Goal: Transaction & Acquisition: Purchase product/service

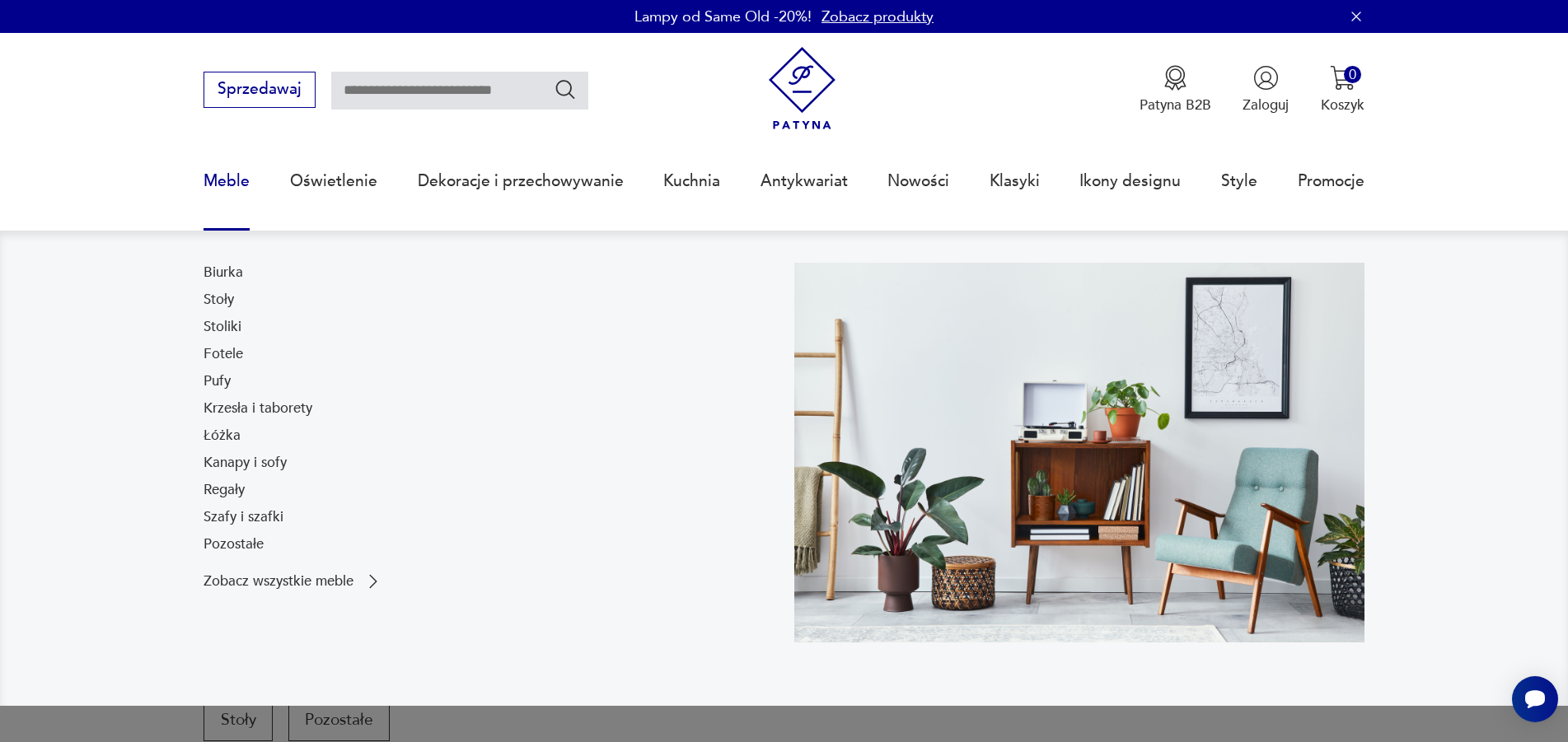
drag, startPoint x: 232, startPoint y: 176, endPoint x: 147, endPoint y: 299, distance: 149.5
click at [232, 177] on link "Meble" at bounding box center [226, 182] width 47 height 76
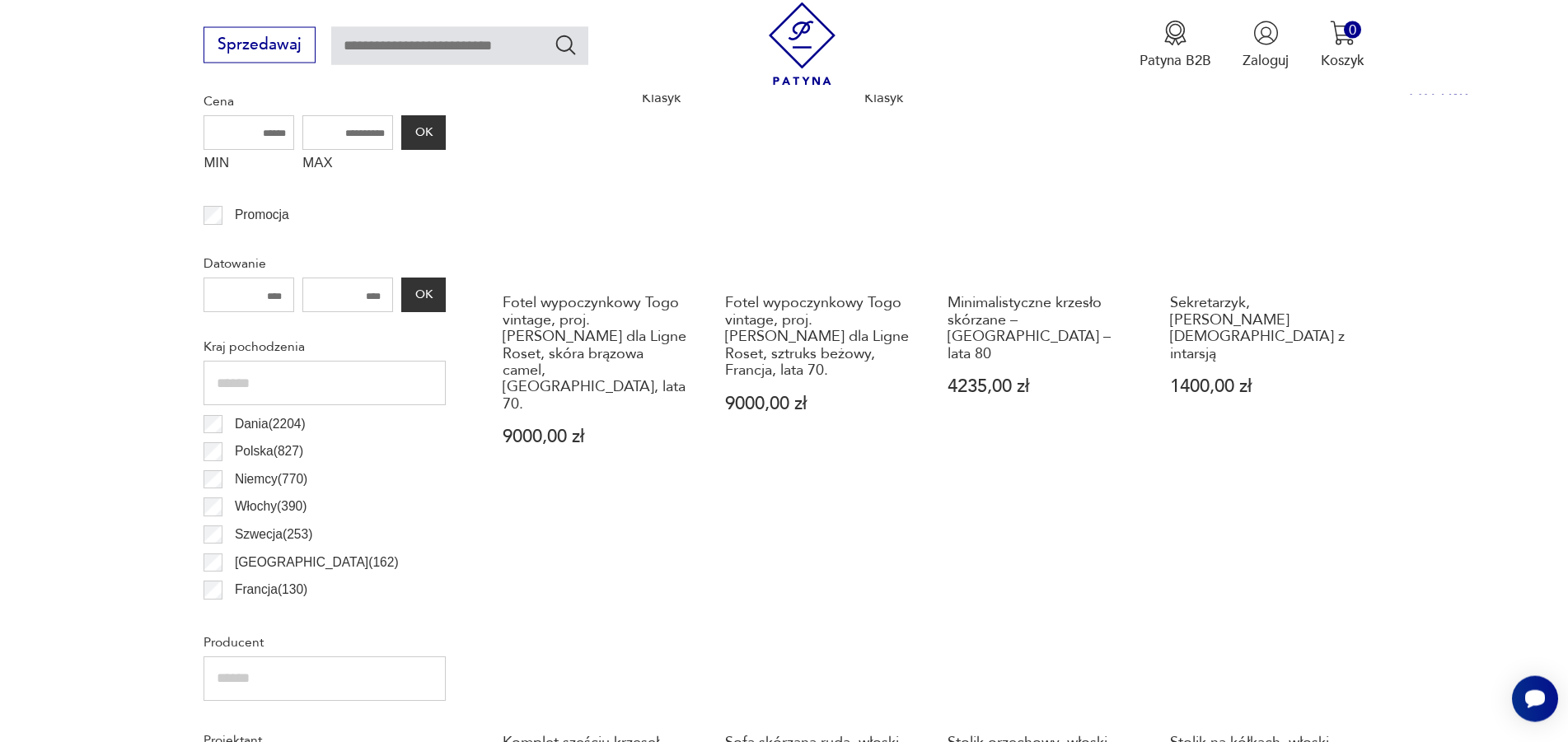
scroll to position [857, 0]
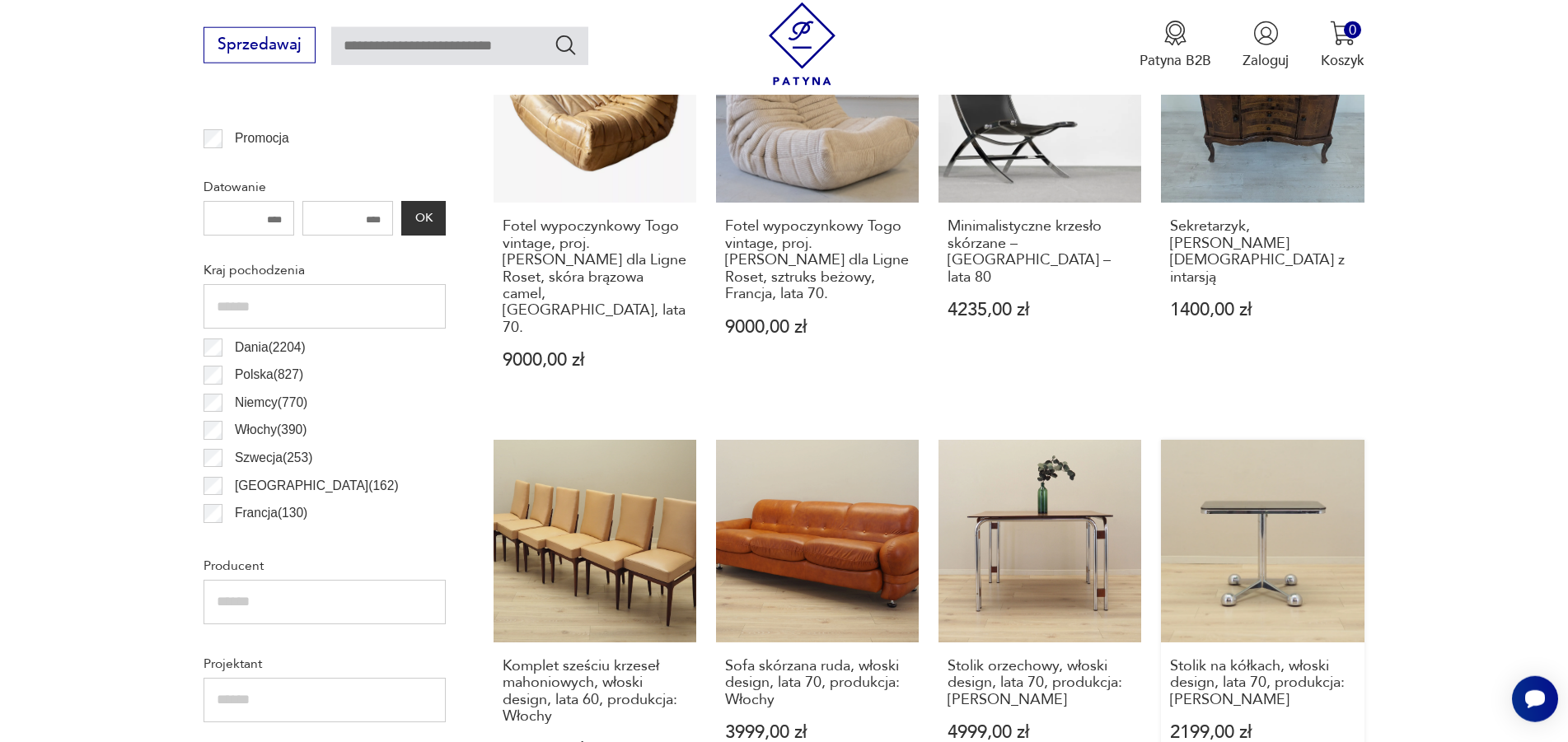
click at [1271, 542] on link "Stolik na kółkach, włoski design, lata 70, produkcja: Allegri 2199,00 zł" at bounding box center [1262, 619] width 203 height 358
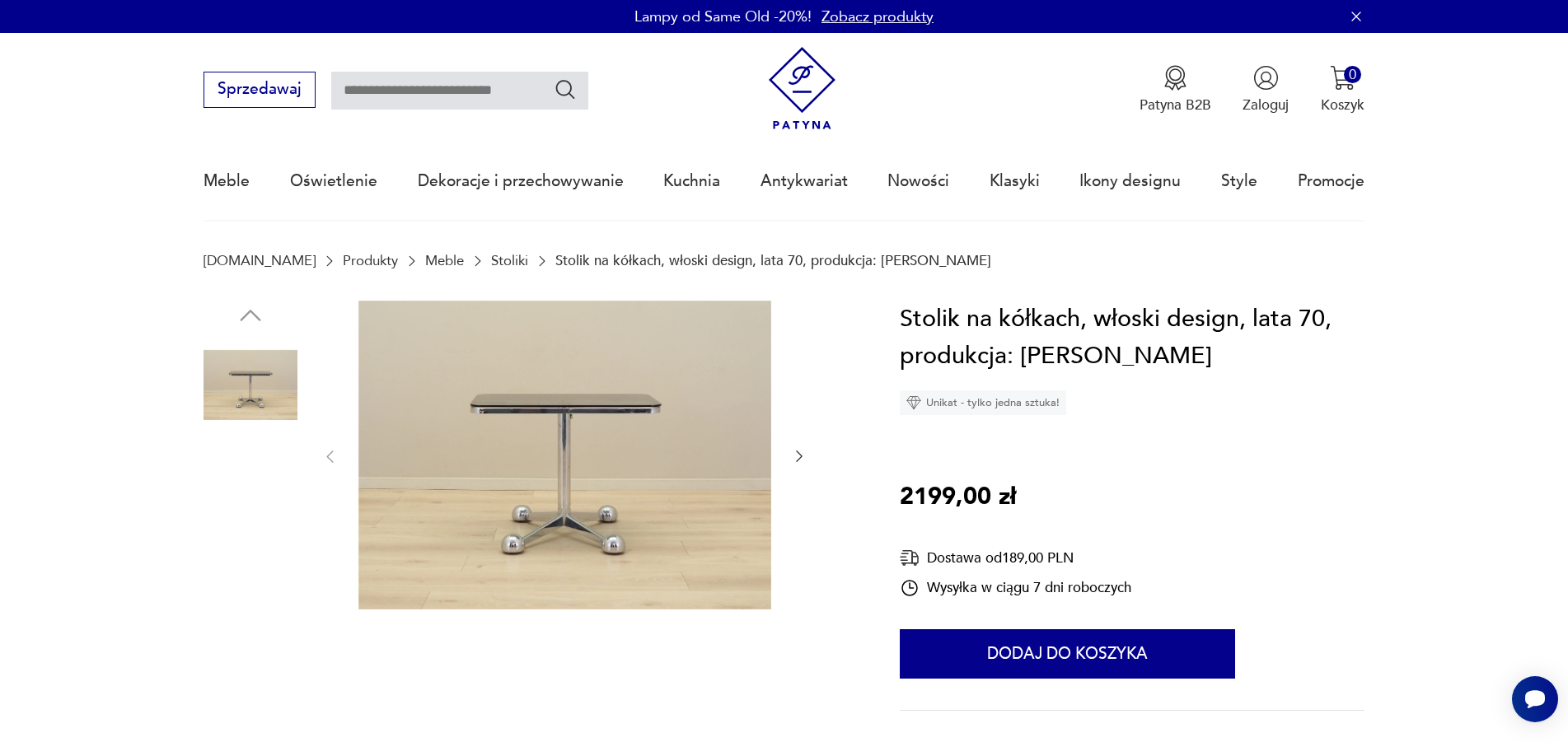
click at [244, 502] on img at bounding box center [250, 490] width 94 height 94
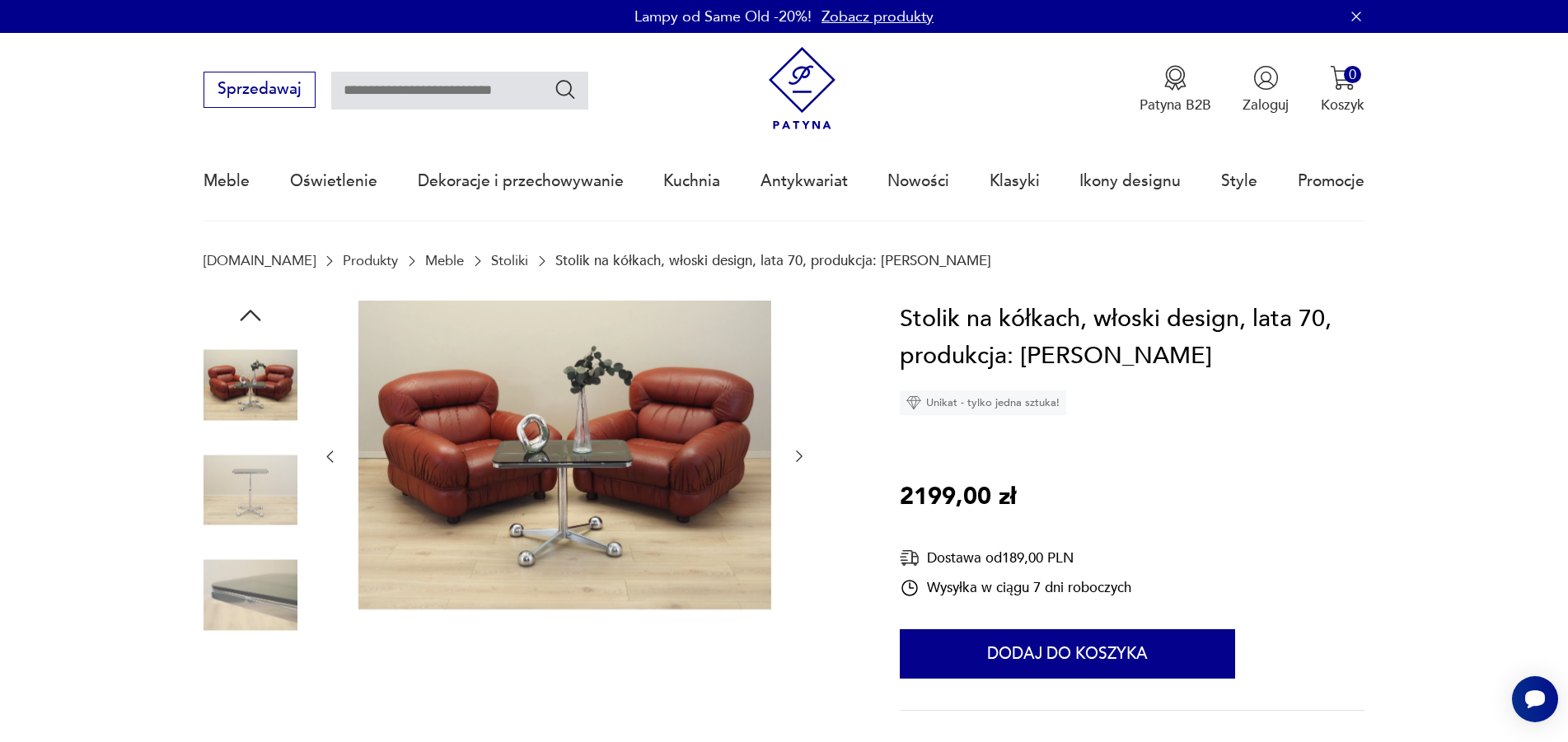
click at [262, 588] on img at bounding box center [250, 596] width 94 height 94
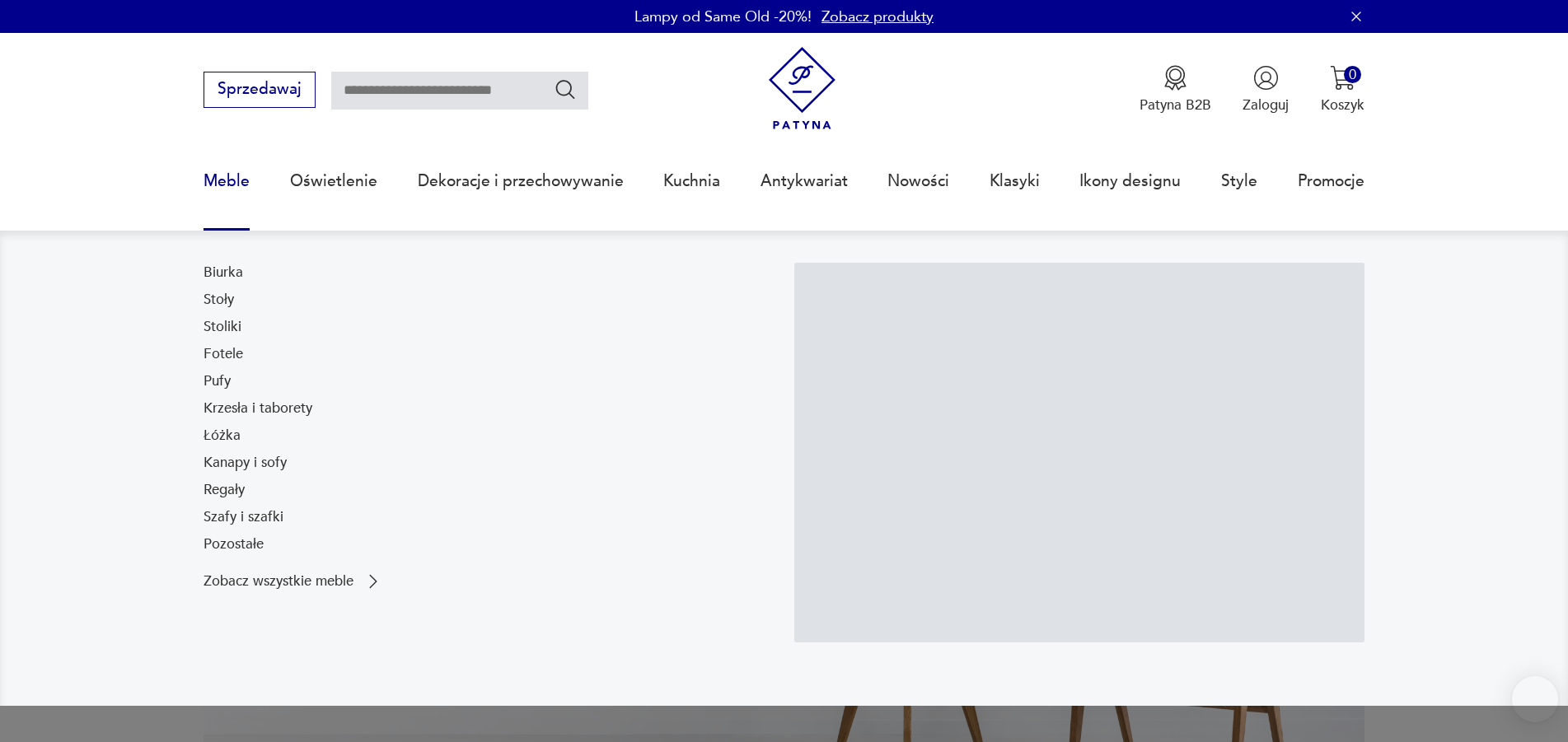
click at [241, 182] on link "Meble" at bounding box center [226, 182] width 47 height 76
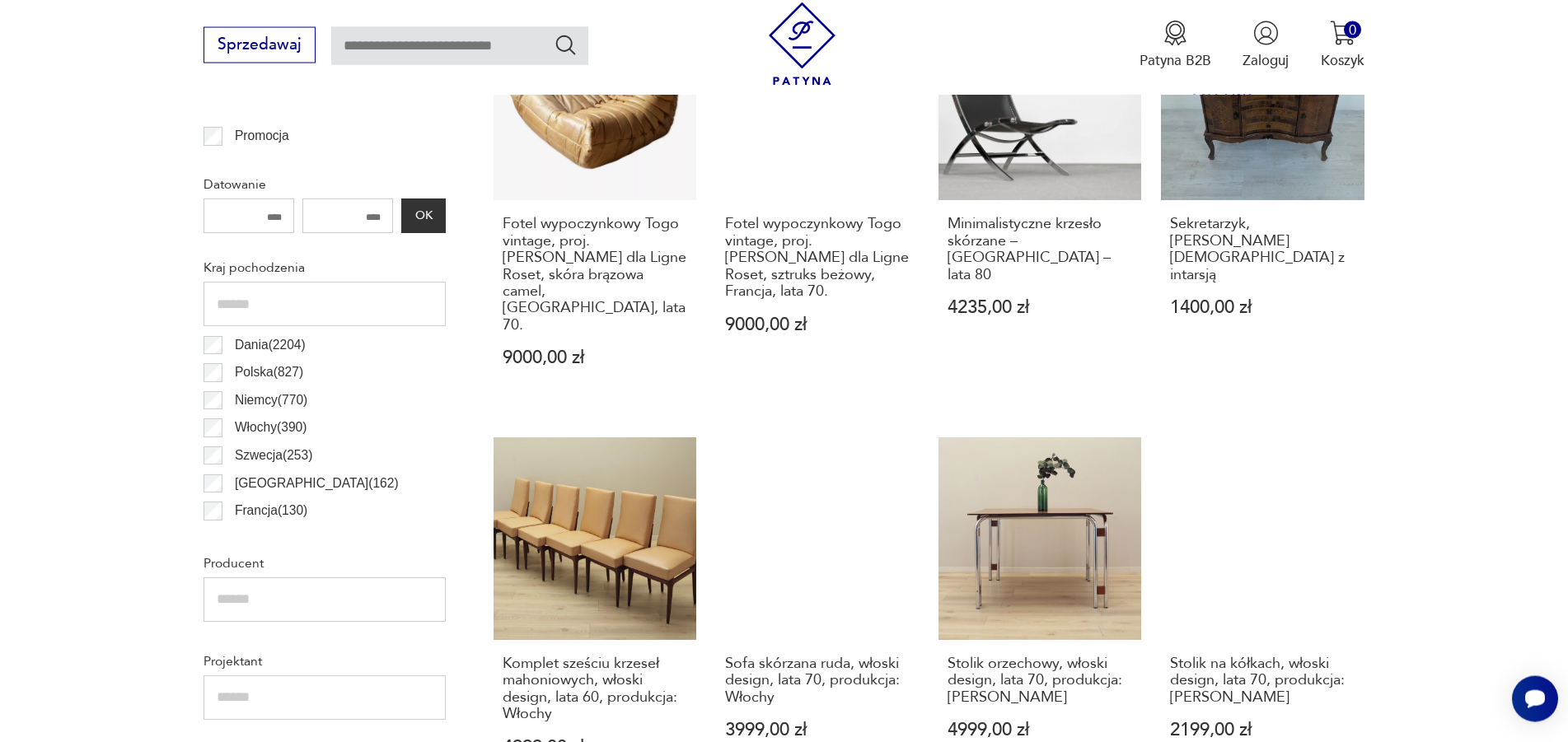
scroll to position [978, 0]
